Goal: Task Accomplishment & Management: Use online tool/utility

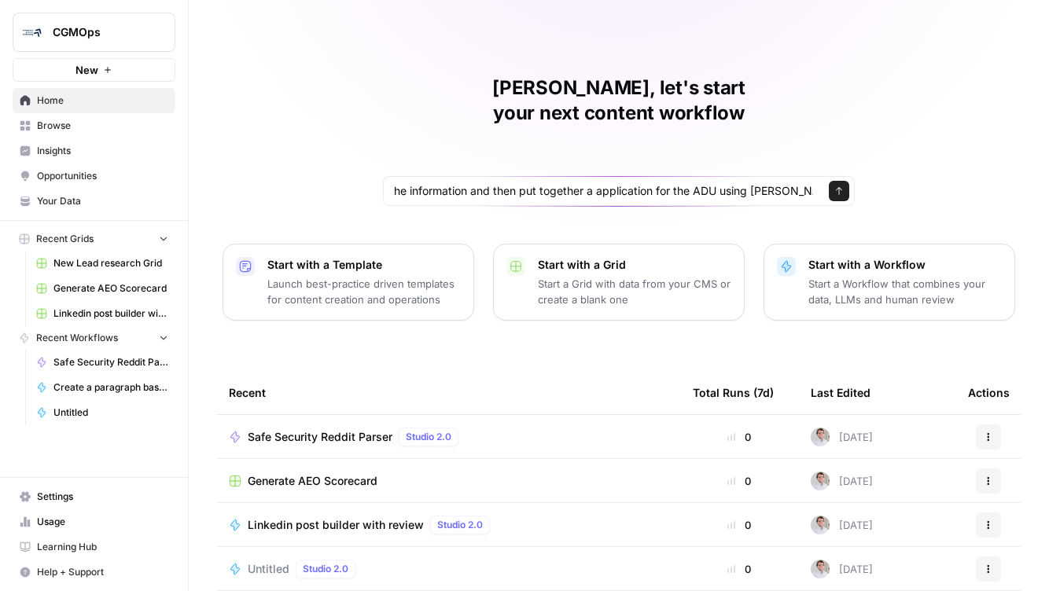
scroll to position [0, 1612]
type input "I want to build a workflow that can help me apply for an ADU in the town or dis…"
click button "Send" at bounding box center [839, 191] width 20 height 20
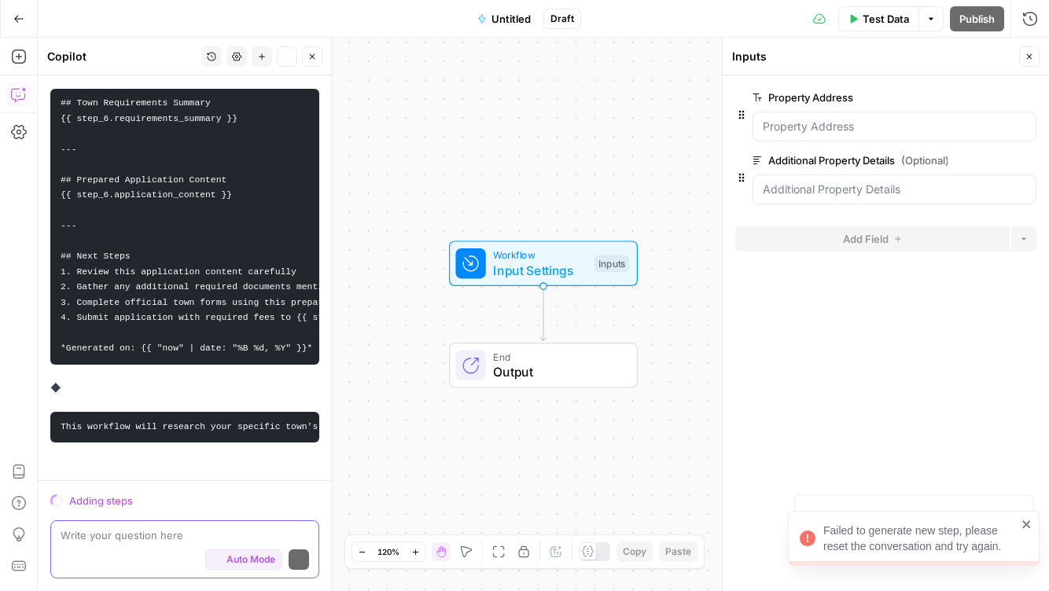
scroll to position [1855, 0]
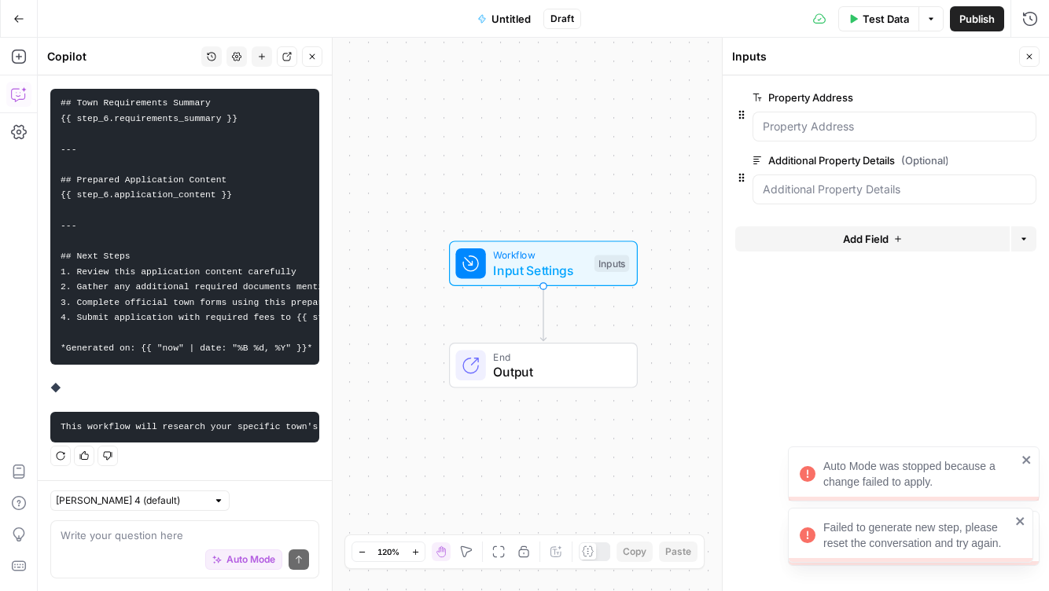
click at [1022, 519] on icon "close" at bounding box center [1020, 522] width 8 height 8
click at [1027, 462] on icon "close" at bounding box center [1027, 460] width 11 height 13
click at [1026, 521] on icon "close" at bounding box center [1027, 524] width 11 height 13
click at [1027, 466] on icon "close" at bounding box center [1027, 460] width 11 height 13
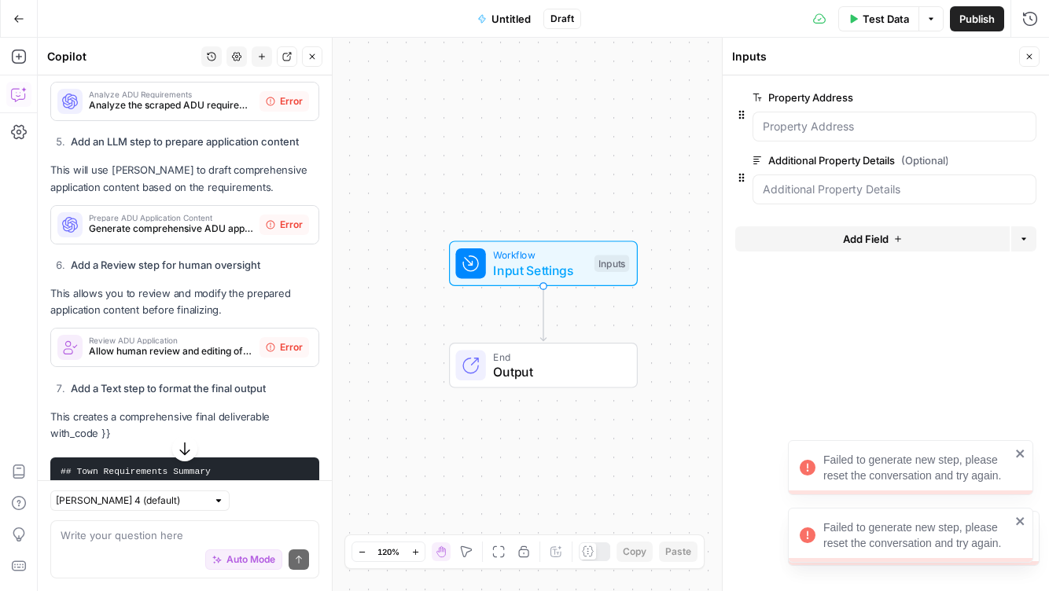
scroll to position [1392, 0]
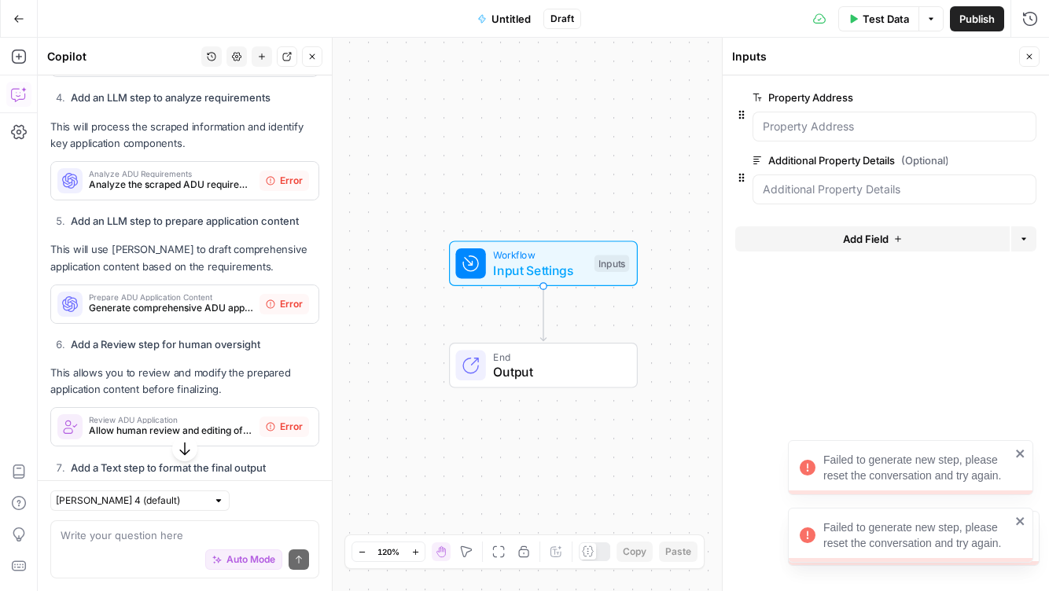
click at [285, 174] on span "Error" at bounding box center [291, 181] width 23 height 14
click at [315, 52] on icon "button" at bounding box center [312, 56] width 9 height 9
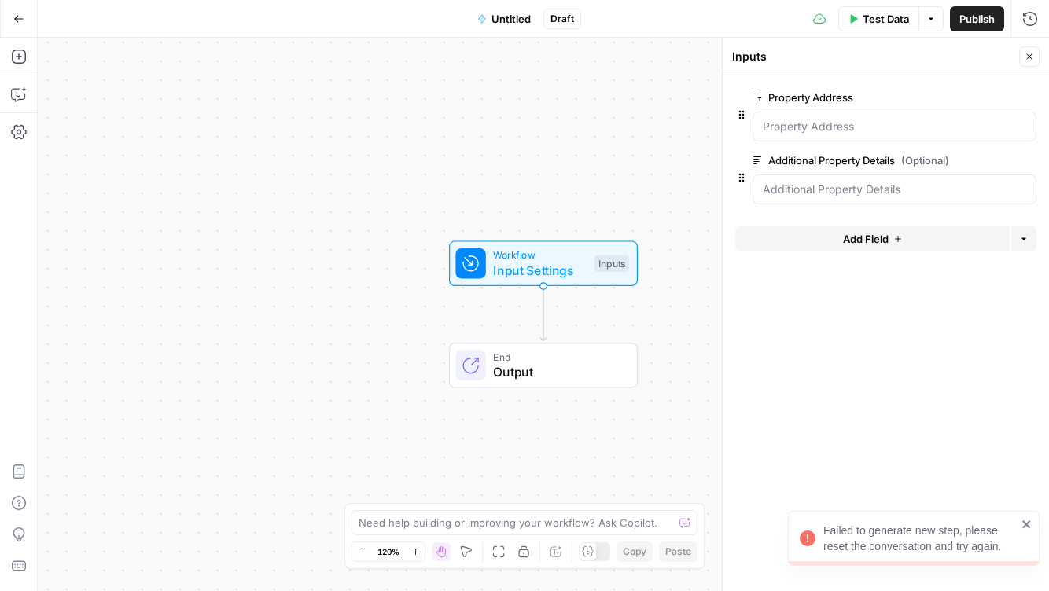
click at [22, 18] on icon "button" at bounding box center [18, 18] width 9 height 7
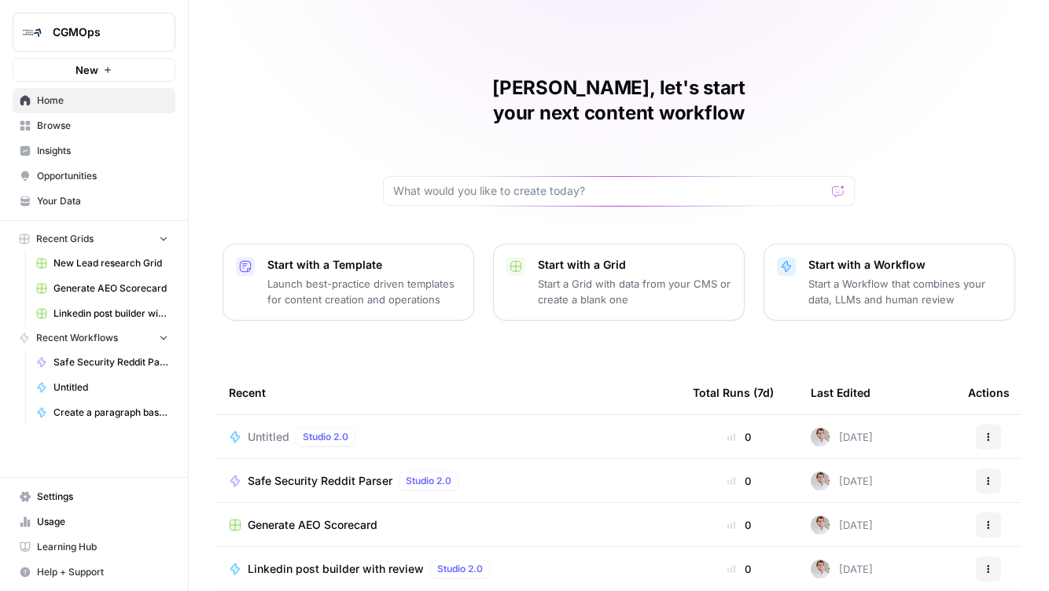
click at [599, 176] on div at bounding box center [619, 191] width 472 height 30
type input "I want to create an application that appl"
click at [471, 428] on div "Untitled Studio 2.0" at bounding box center [448, 437] width 439 height 19
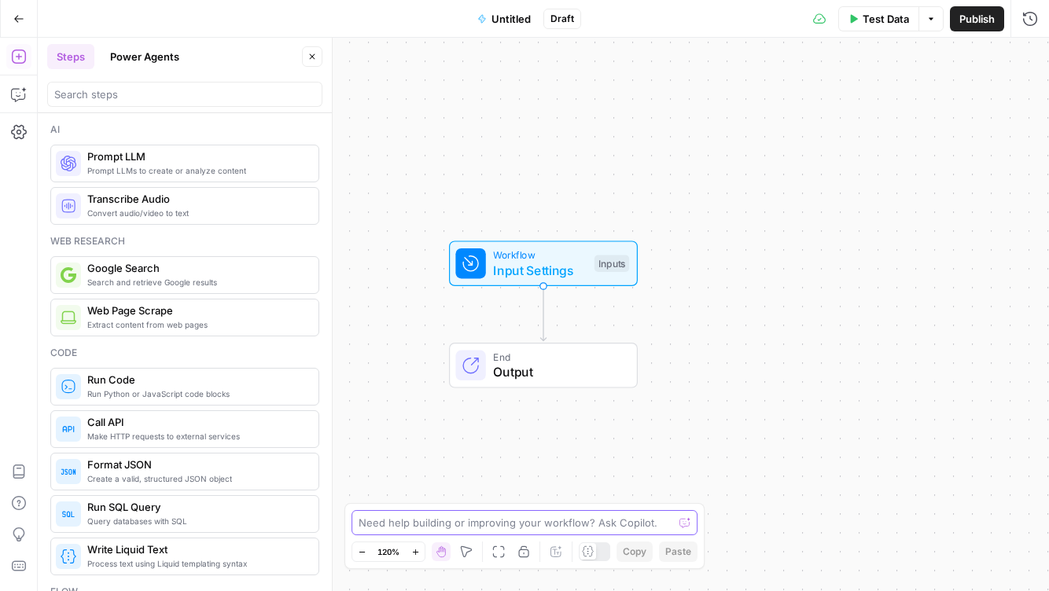
click at [459, 523] on textarea at bounding box center [516, 523] width 315 height 16
click at [22, 14] on icon "button" at bounding box center [18, 18] width 11 height 11
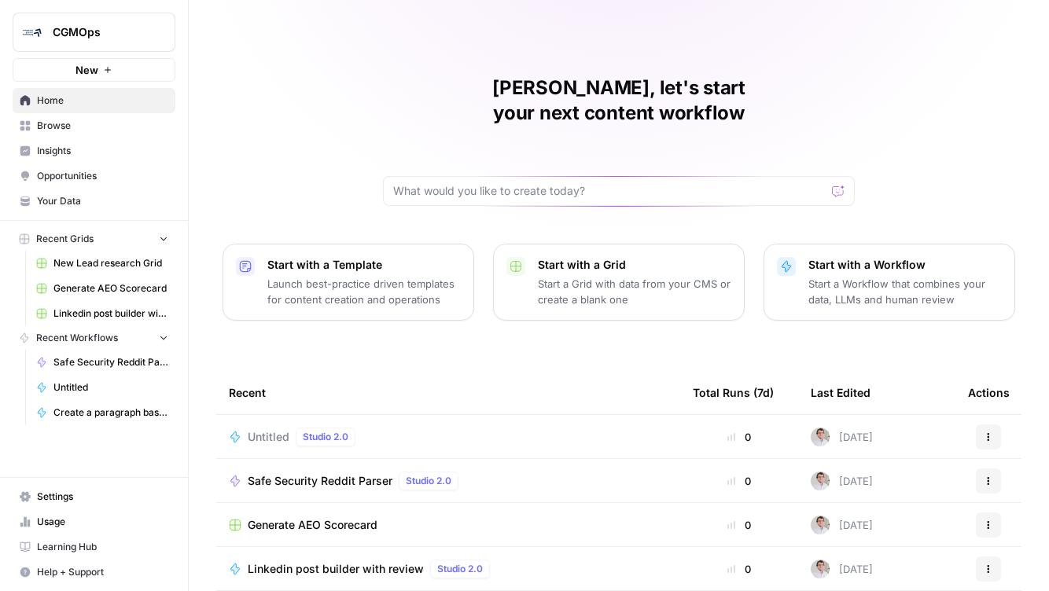
click at [991, 433] on icon "button" at bounding box center [988, 437] width 9 height 9
click at [893, 491] on span "Delete" at bounding box center [919, 485] width 126 height 16
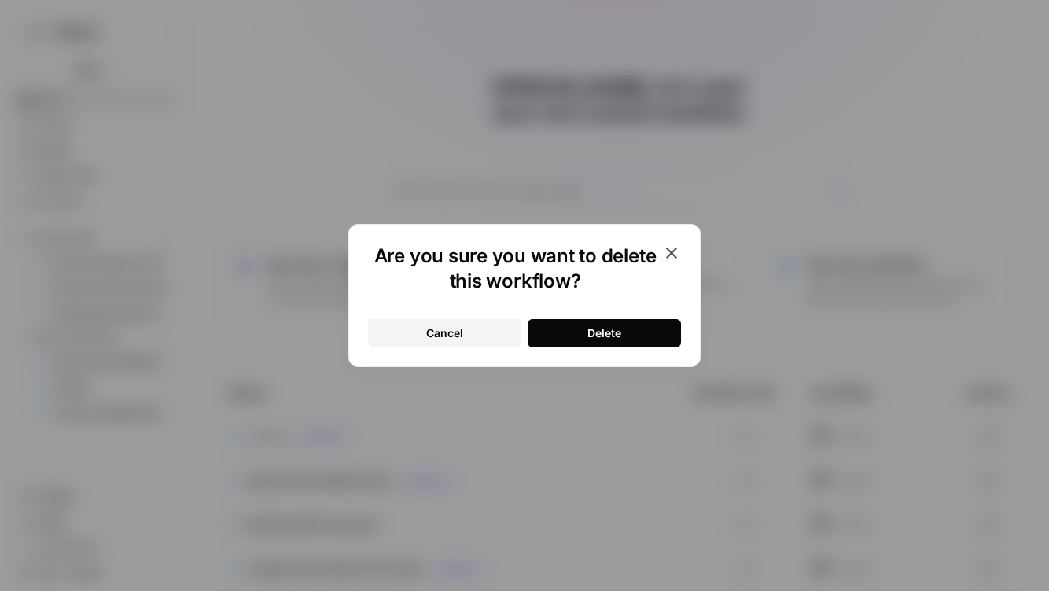
click at [643, 333] on button "Delete" at bounding box center [604, 333] width 153 height 28
